Goal: Navigation & Orientation: Go to known website

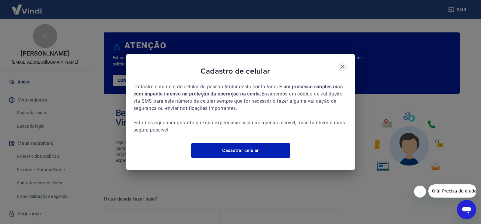
click at [343, 63] on icon "button" at bounding box center [342, 66] width 7 height 7
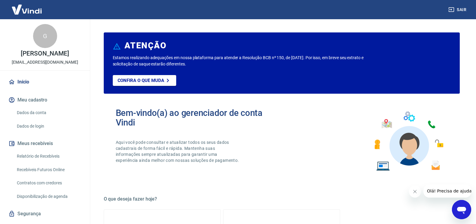
drag, startPoint x: 415, startPoint y: 194, endPoint x: 409, endPoint y: 192, distance: 6.8
click at [415, 194] on button "Fechar mensagem da empresa" at bounding box center [415, 192] width 12 height 12
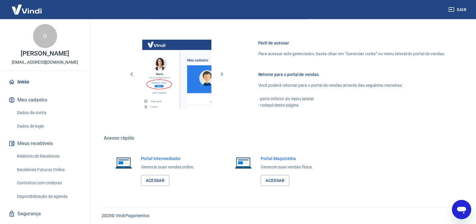
scroll to position [307, 0]
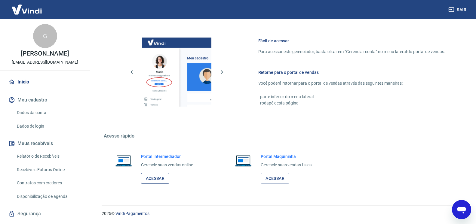
click at [150, 178] on link "Acessar" at bounding box center [155, 178] width 29 height 11
